Goal: Check status: Check status

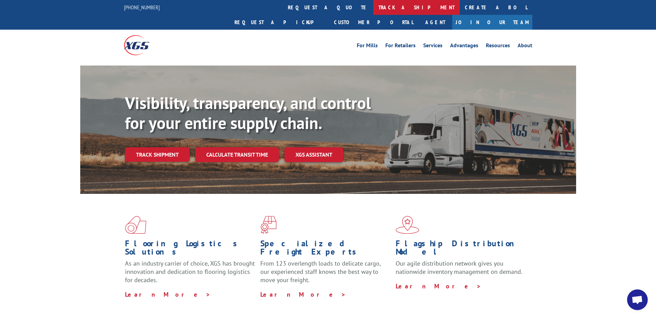
click at [374, 7] on link "track a shipment" at bounding box center [417, 7] width 86 height 15
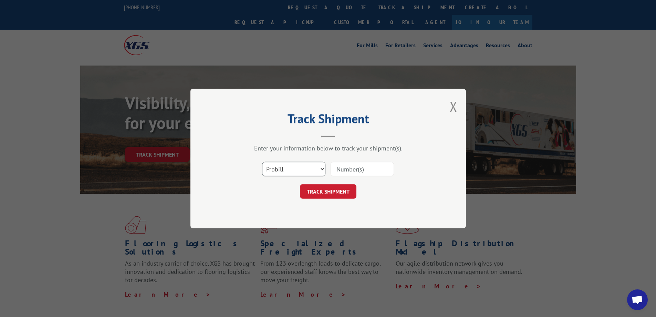
click at [322, 169] on select "Select category... Probill BOL PO" at bounding box center [293, 169] width 63 height 14
select select "bol"
click at [262, 162] on select "Select category... Probill BOL PO" at bounding box center [293, 169] width 63 height 14
click at [361, 169] on input at bounding box center [362, 169] width 63 height 14
type input "2864985"
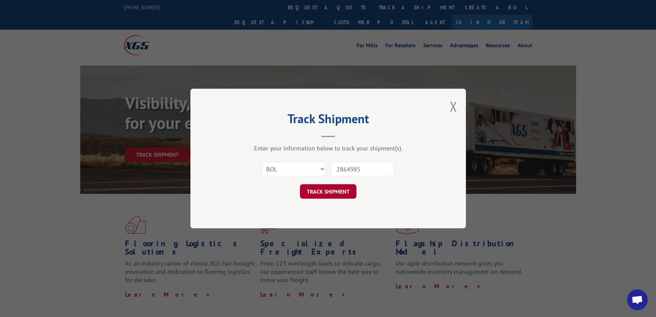
click at [326, 194] on button "TRACK SHIPMENT" at bounding box center [328, 191] width 57 height 14
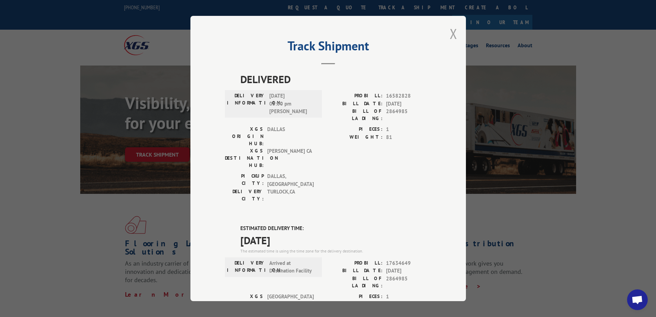
click at [451, 36] on button "Close modal" at bounding box center [454, 33] width 8 height 18
